Goal: Find specific page/section: Find specific page/section

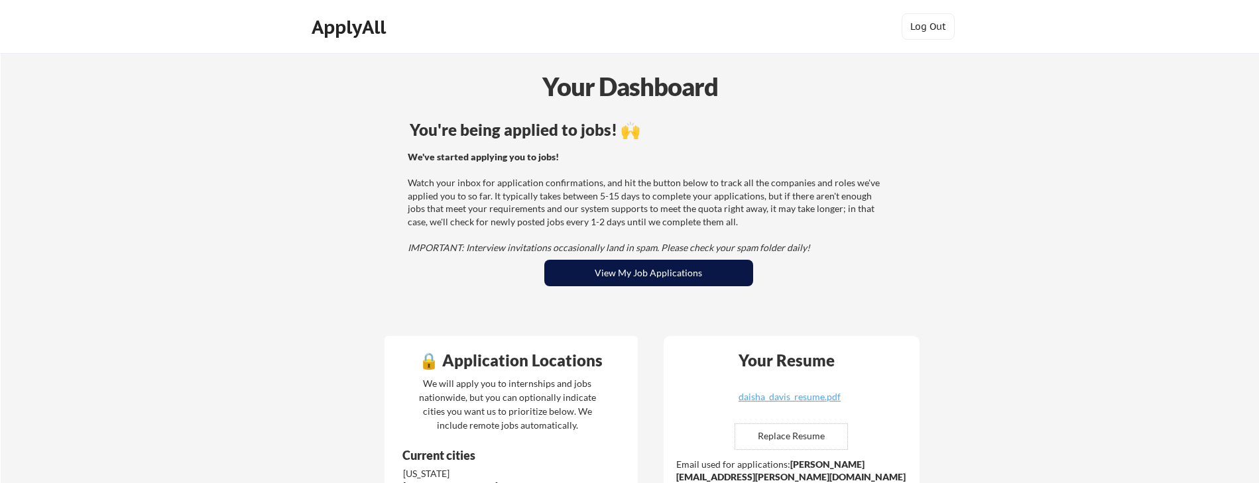
click at [618, 275] on button "View My Job Applications" at bounding box center [648, 273] width 209 height 27
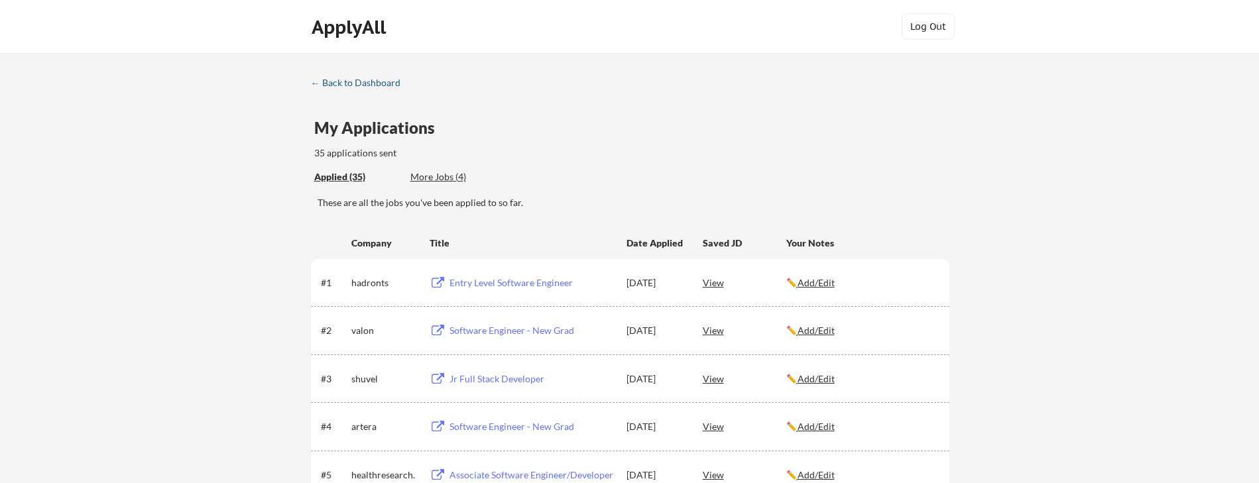
click at [379, 80] on div "← Back to Dashboard" at bounding box center [360, 82] width 99 height 9
